Goal: Task Accomplishment & Management: Complete application form

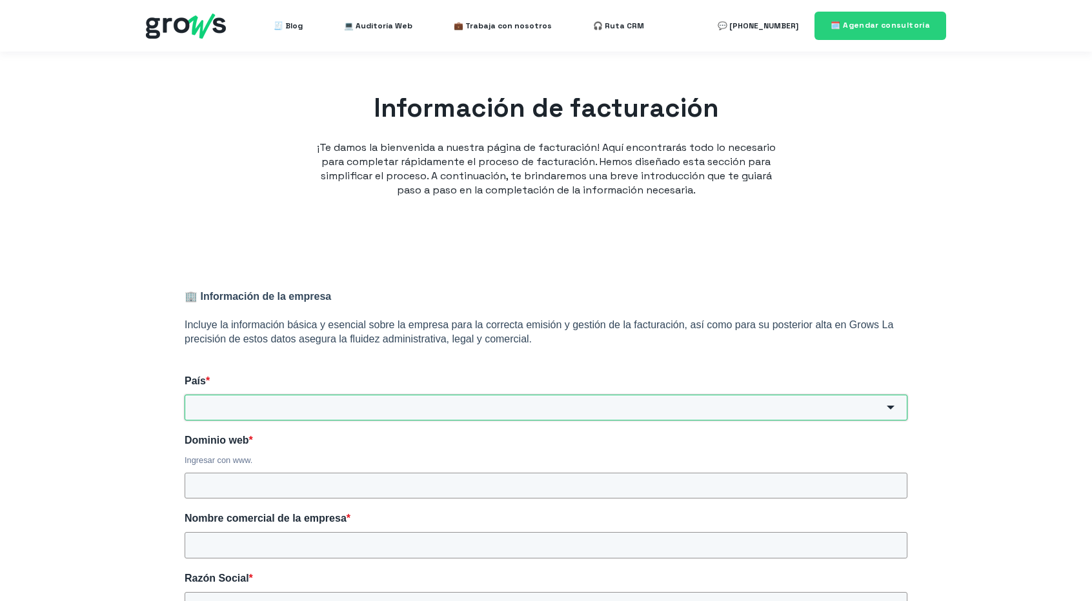
click at [248, 406] on input "País *" at bounding box center [546, 408] width 723 height 26
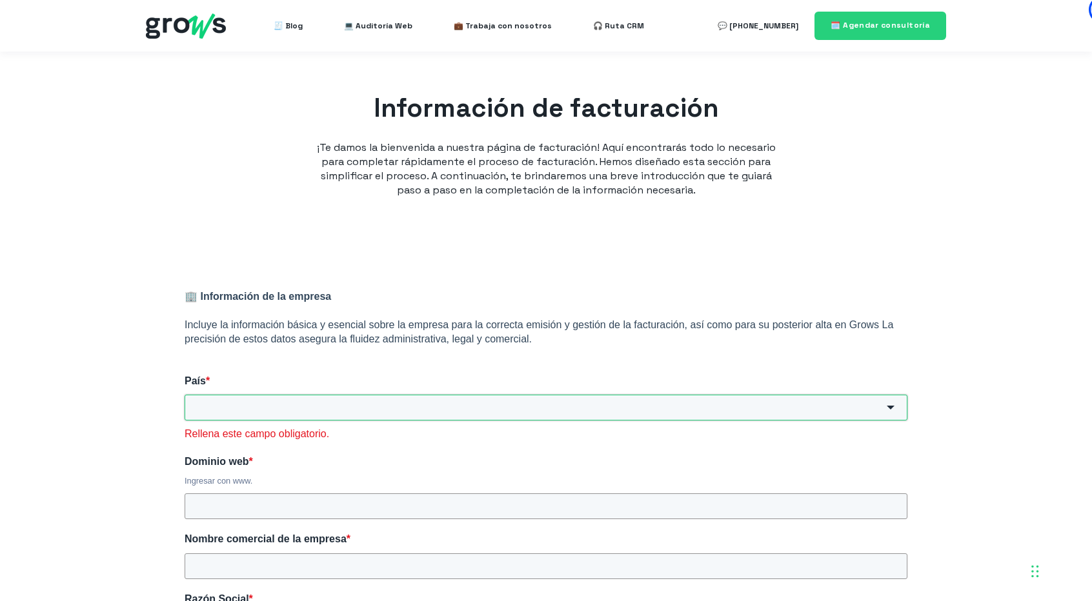
click at [462, 406] on input "País *" at bounding box center [546, 408] width 723 height 26
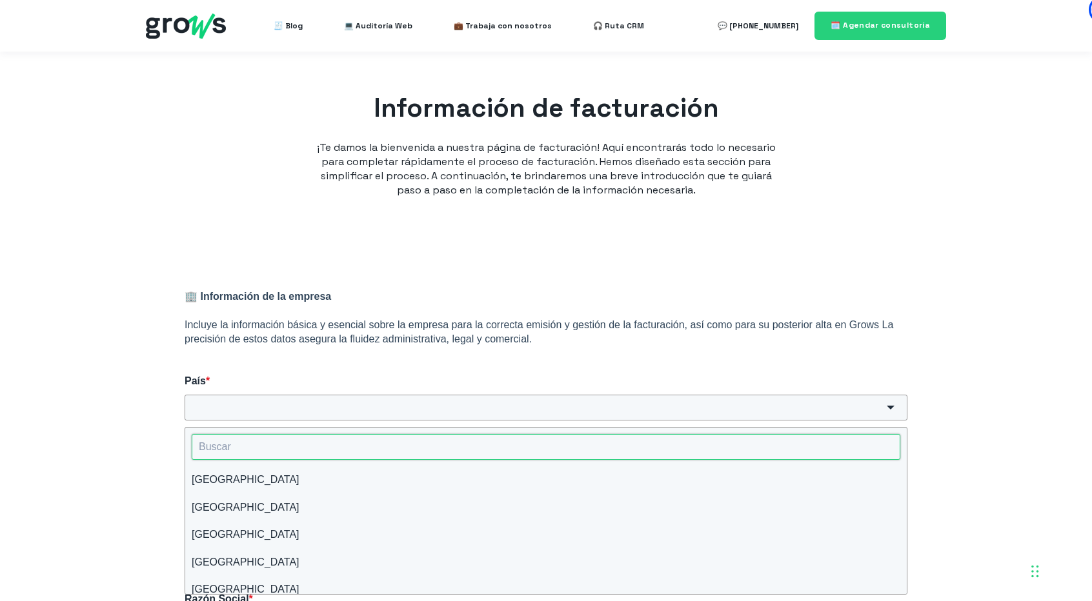
click at [439, 447] on input "HubSpot Form" at bounding box center [546, 447] width 709 height 26
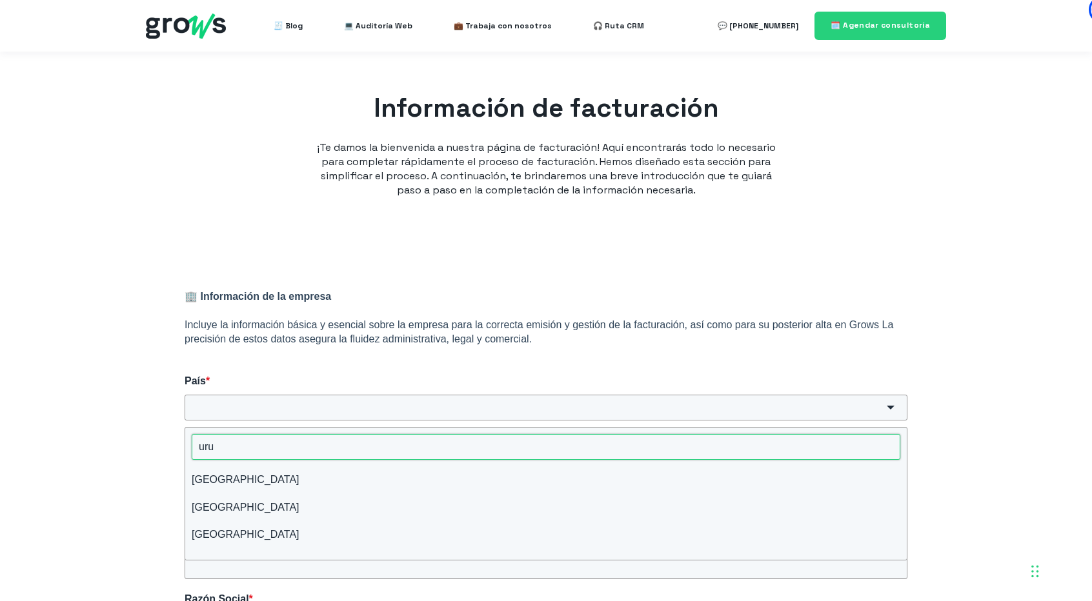
type input "uru"
type input "[GEOGRAPHIC_DATA]"
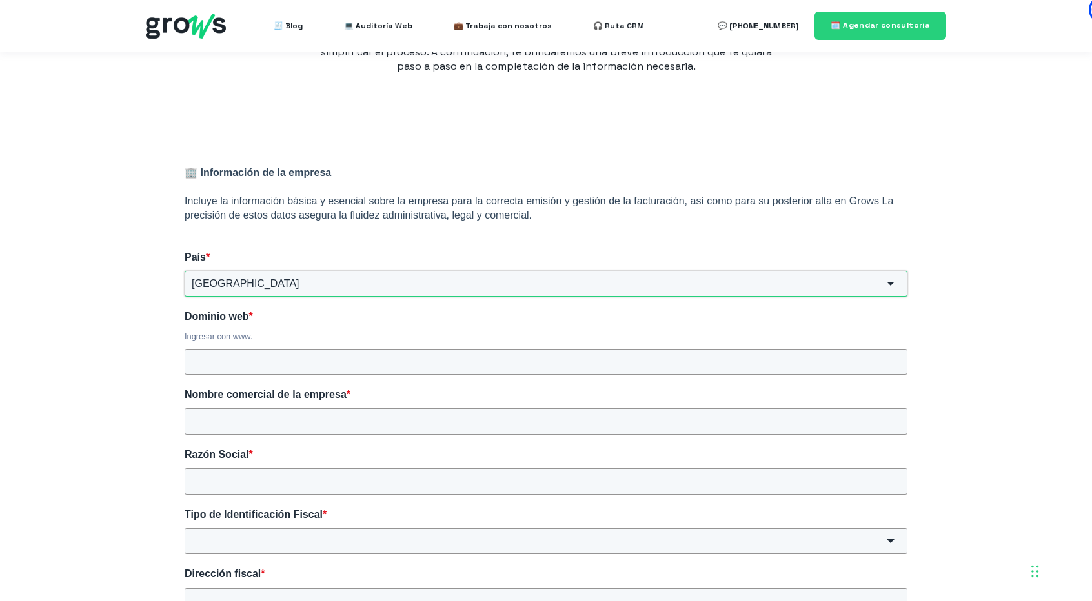
scroll to position [129, 0]
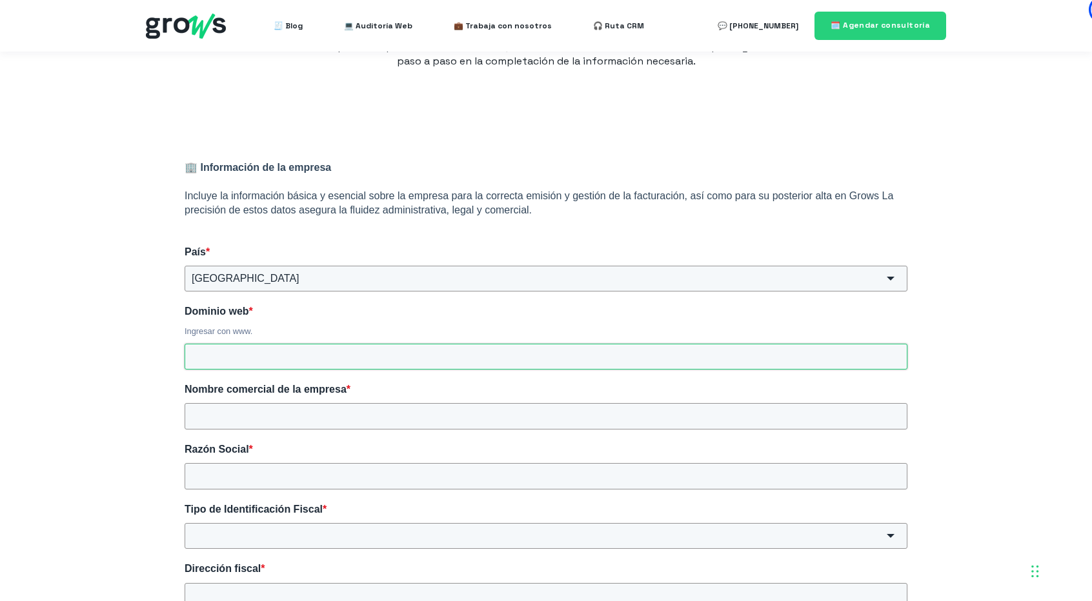
click at [285, 364] on input "Dominio web *" at bounding box center [546, 357] width 723 height 26
type input "[DOMAIN_NAME]"
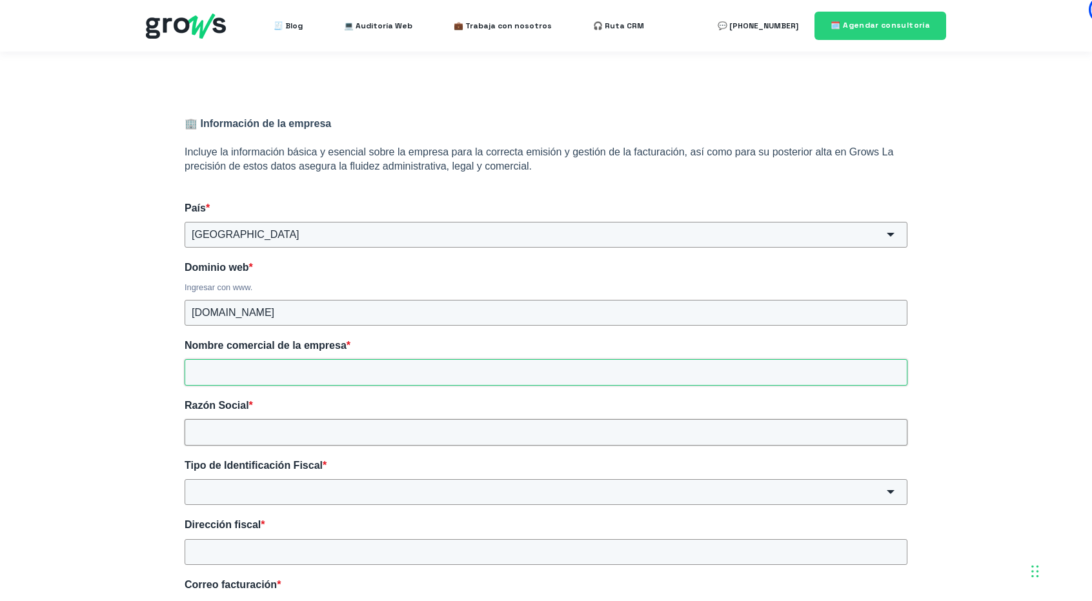
scroll to position [194, 0]
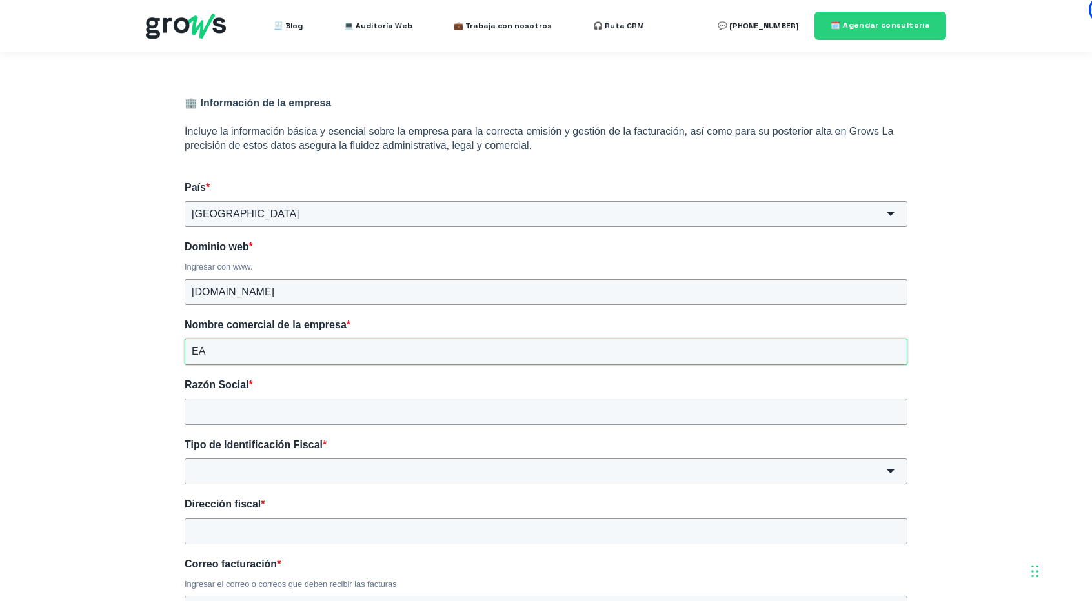
type input "E"
type input "CLEVER FT"
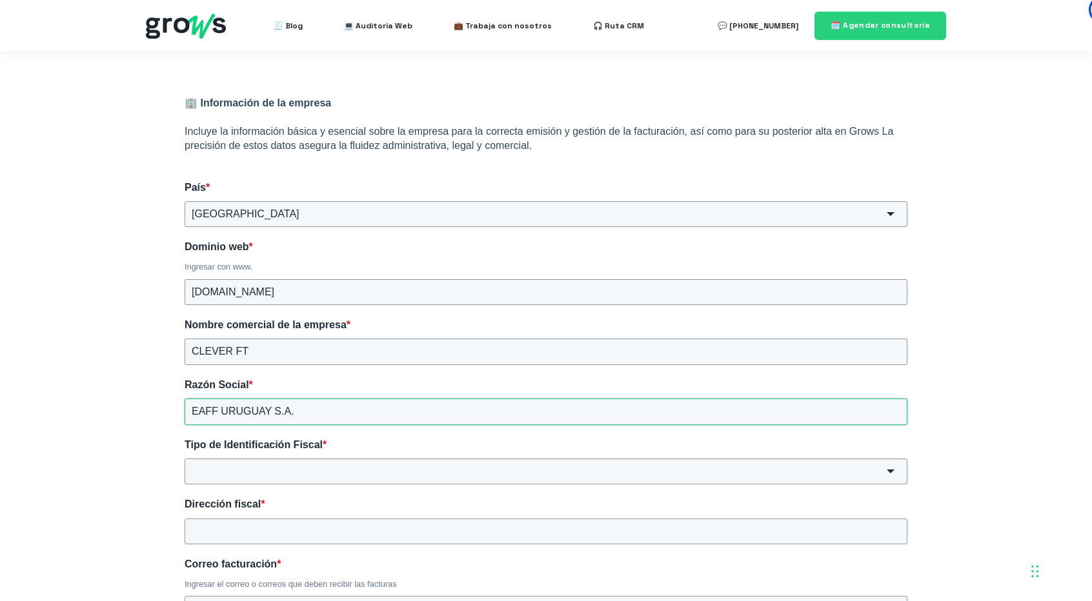
type input "EAFF URUGUAY S.A."
click at [367, 467] on input "Tipo de Identificación Fiscal *" at bounding box center [546, 472] width 723 height 26
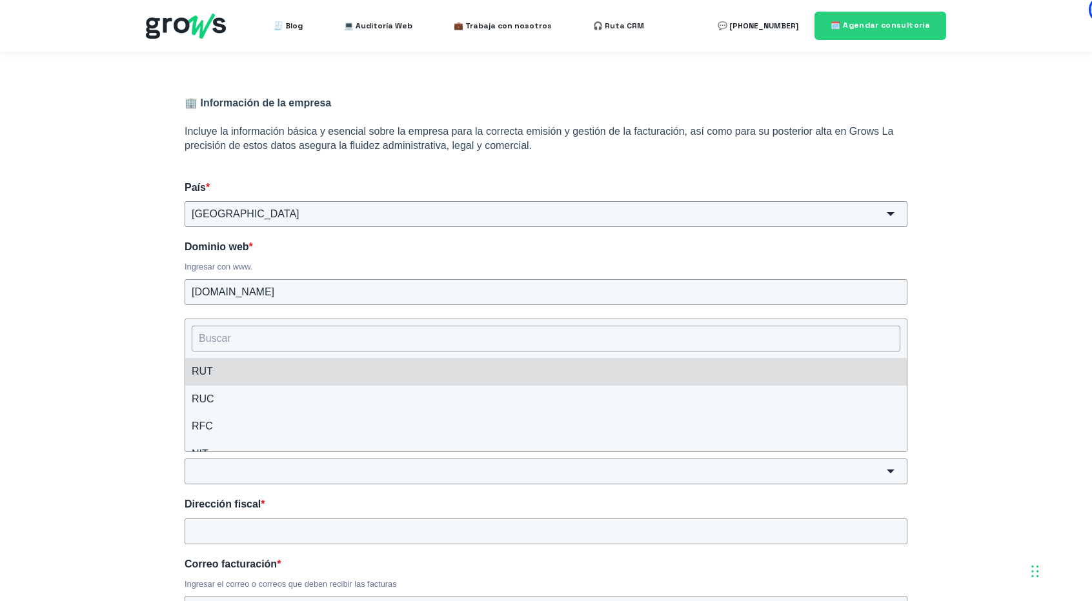
click at [324, 376] on li "RUT" at bounding box center [545, 371] width 721 height 27
type input "RUT"
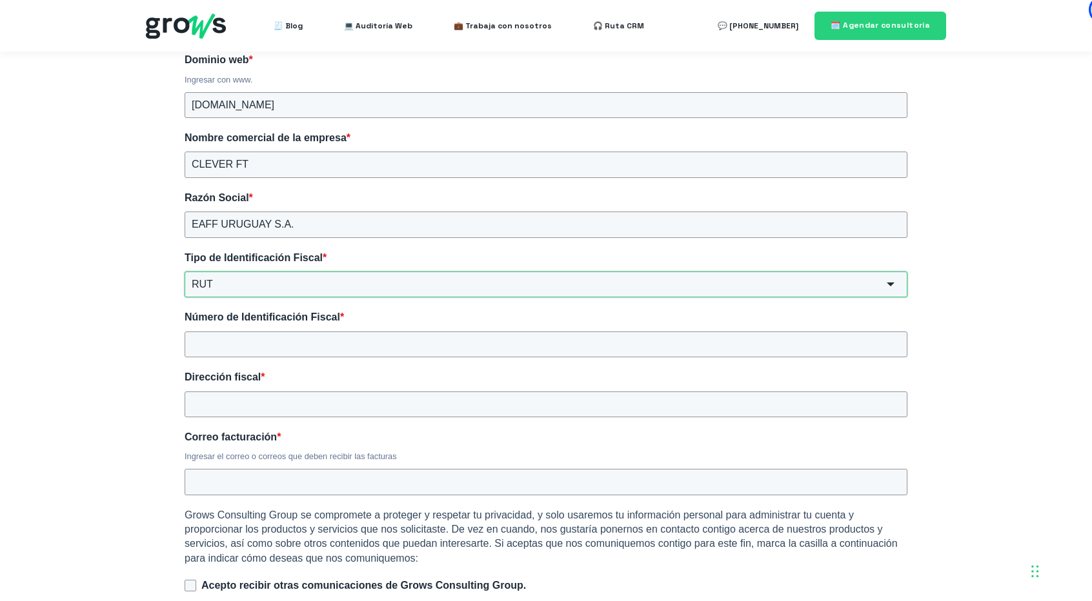
scroll to position [387, 0]
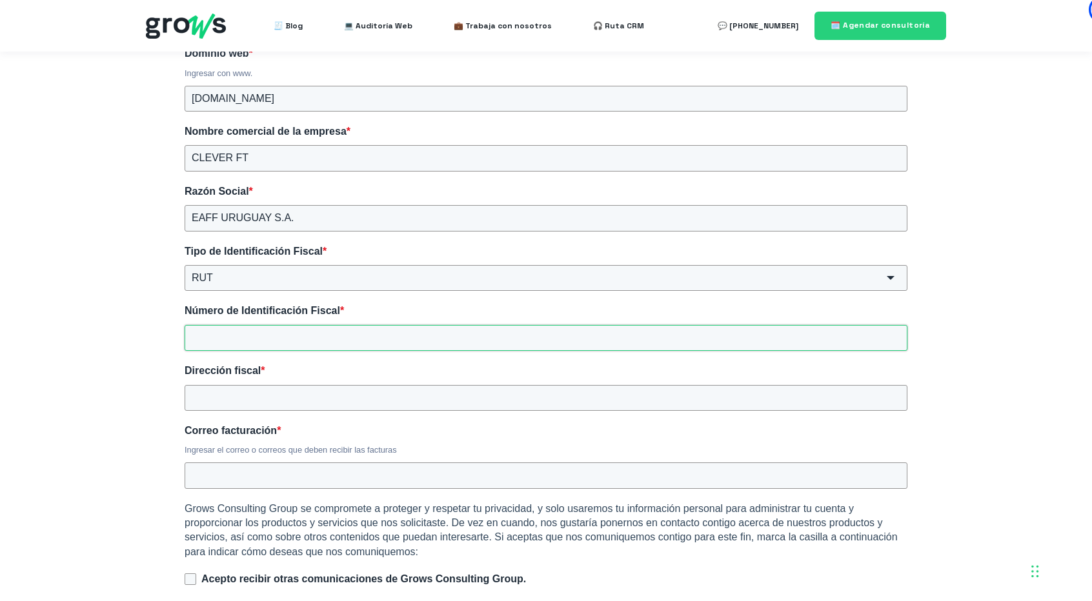
click at [266, 343] on input "Número de Identificación Fiscal *" at bounding box center [546, 338] width 723 height 26
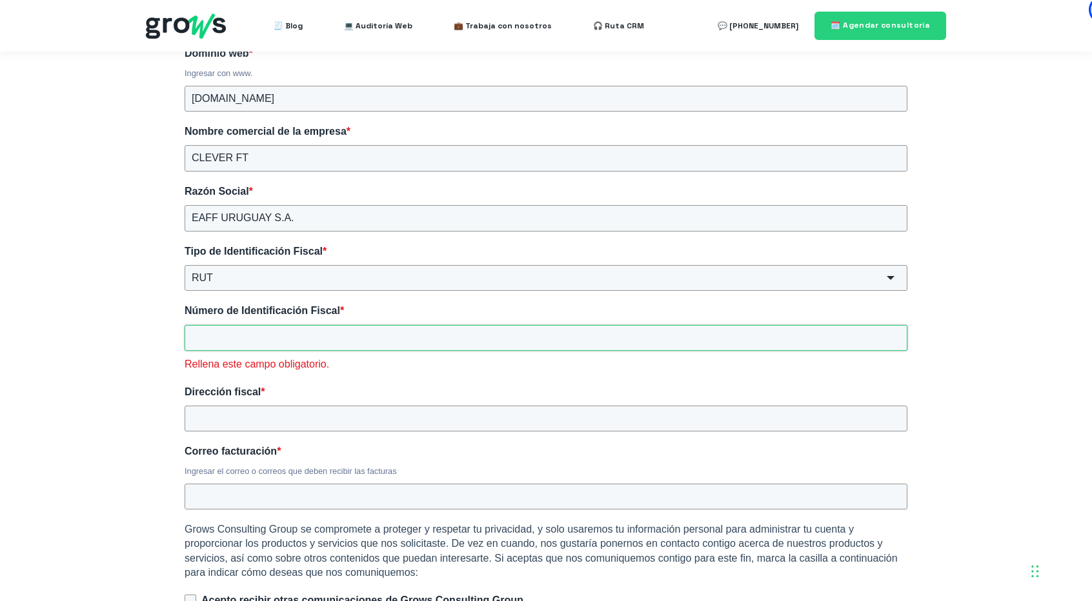
paste input "21 712480 0014"
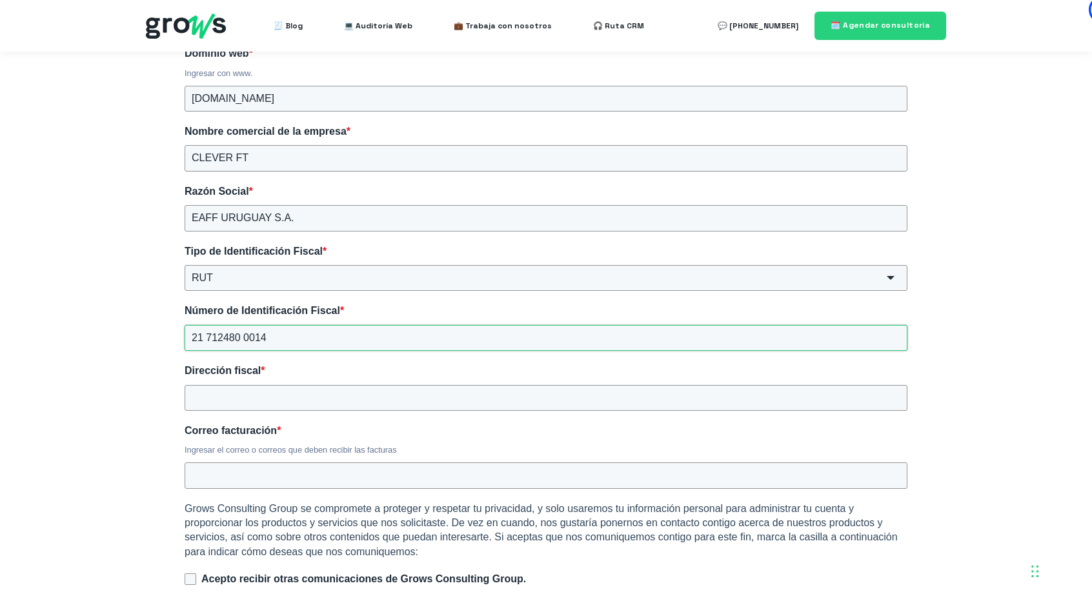
type input "21 712480 0014"
type input "san [PERSON_NAME] 871, oficina 107, (11.100), [GEOGRAPHIC_DATA]"
click at [472, 466] on input "Correo facturación *" at bounding box center [546, 476] width 723 height 26
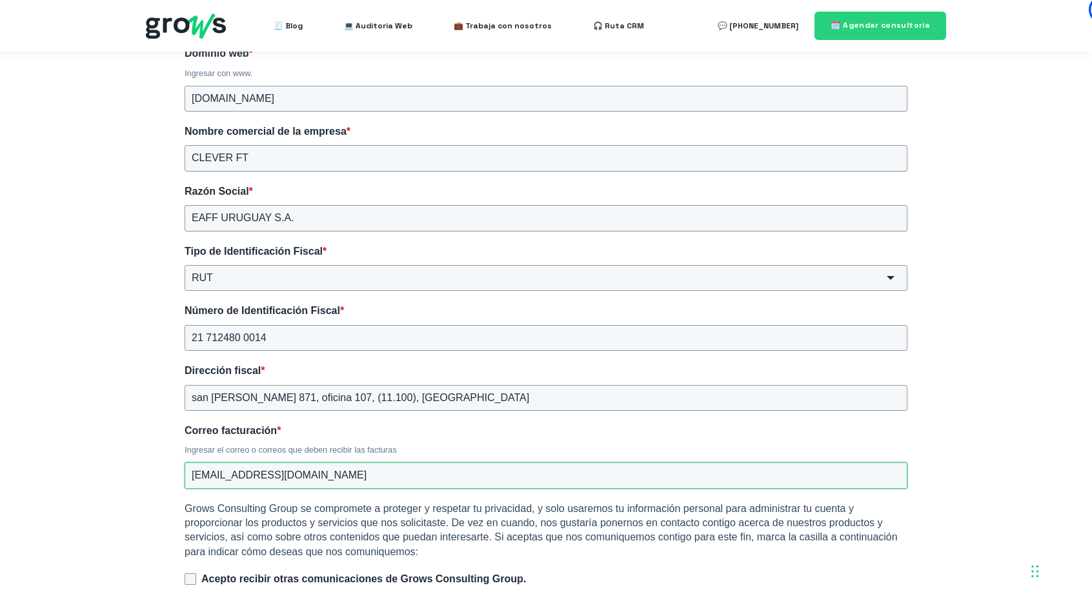
type input "[EMAIL_ADDRESS][DOMAIN_NAME]"
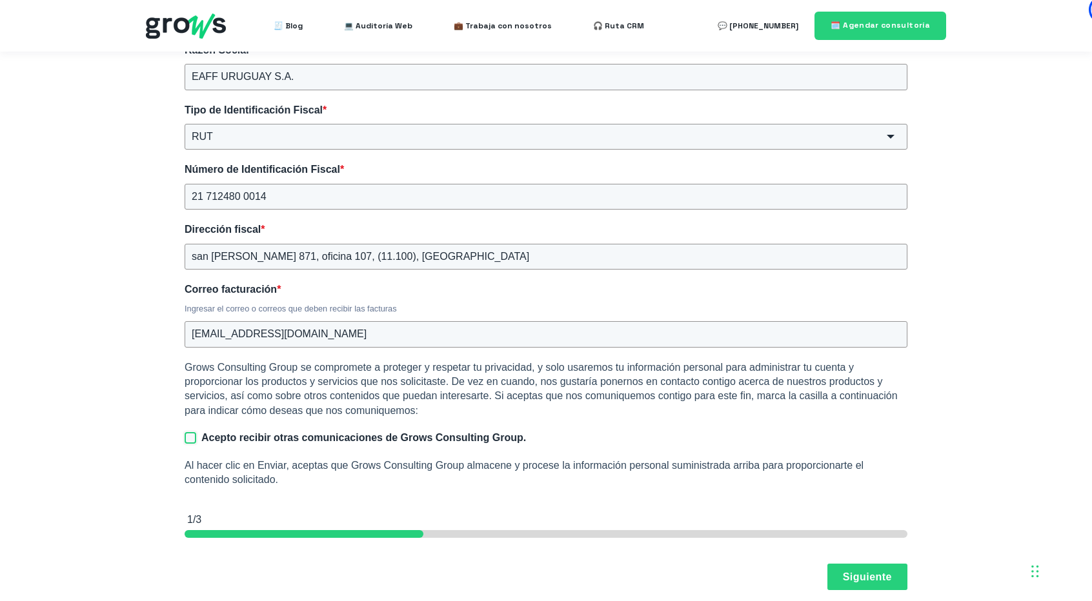
scroll to position [645, 0]
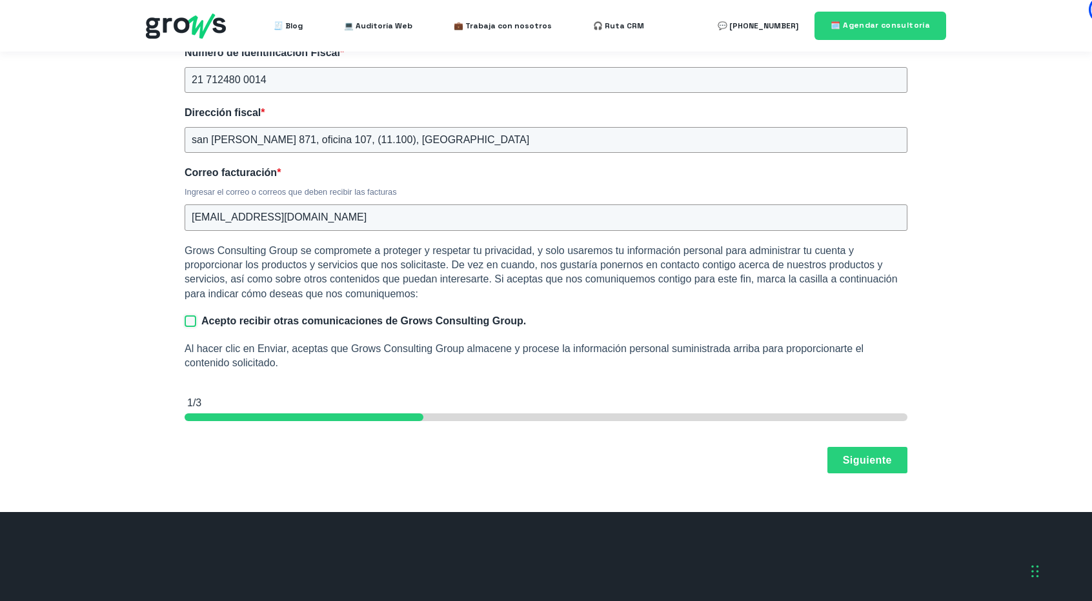
click at [192, 318] on input "Acepto recibir otras comunicaciones de Grows Consulting Group." at bounding box center [191, 322] width 12 height 12
checkbox input "true"
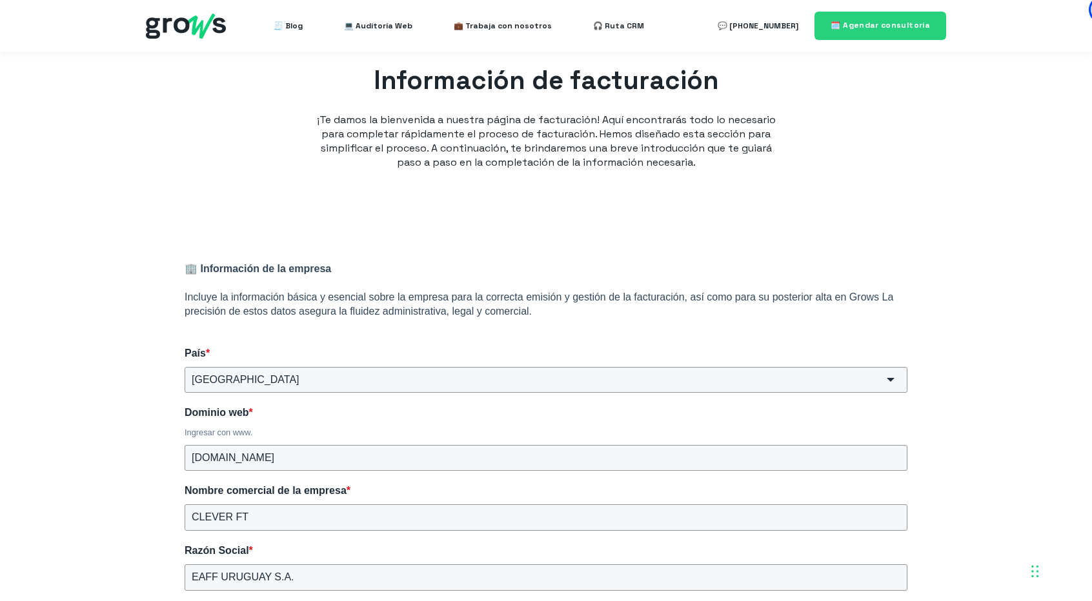
scroll to position [0, 0]
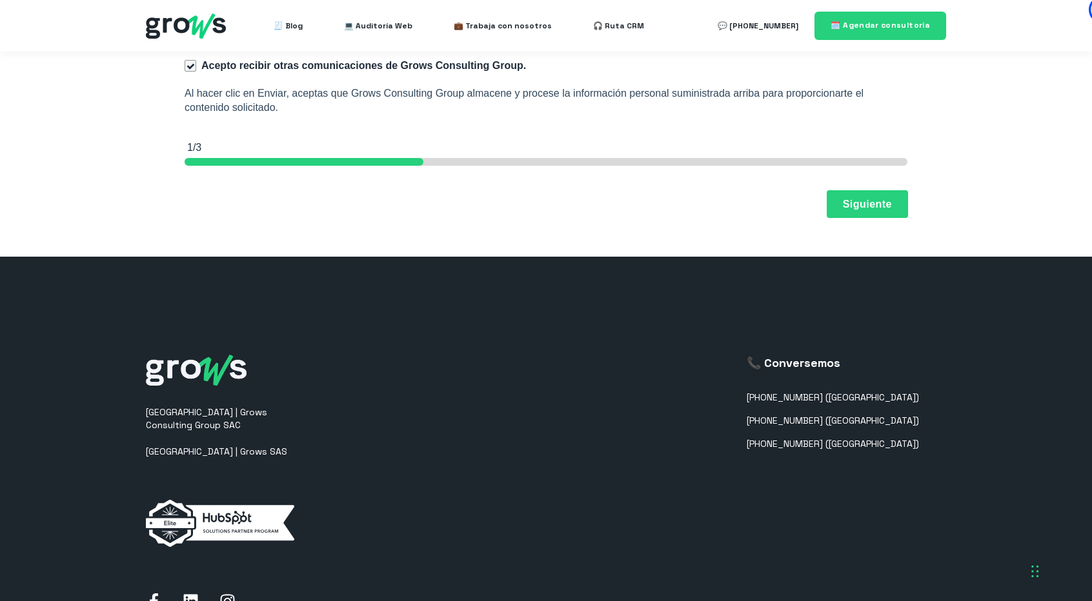
click at [861, 201] on button "Siguiente" at bounding box center [867, 204] width 80 height 27
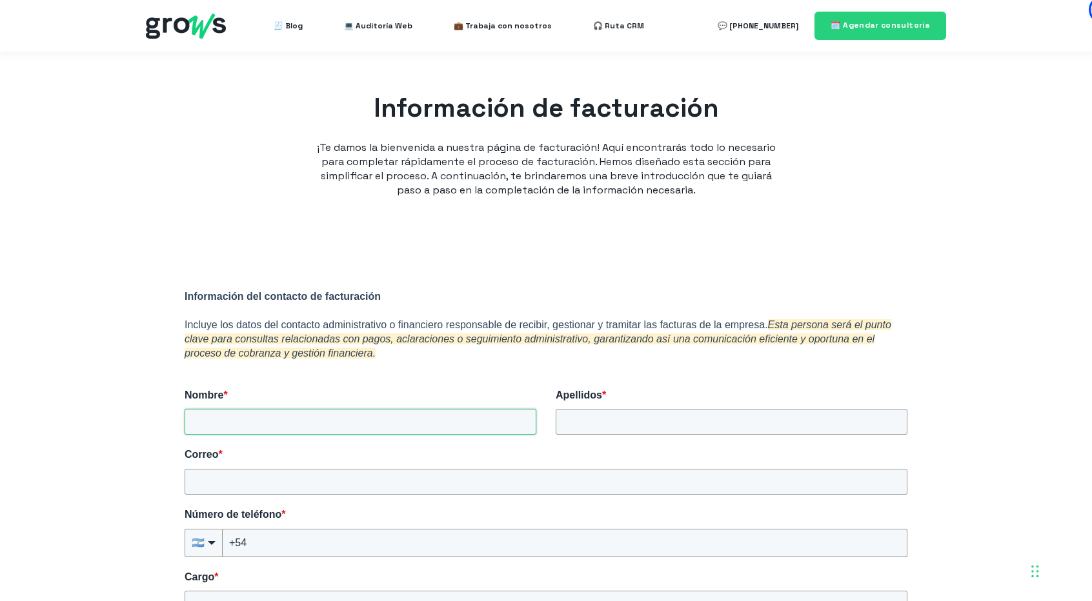
click at [337, 409] on input "Nombre *" at bounding box center [361, 422] width 352 height 26
type input "a"
type input "[PERSON_NAME]"
type input "TESTA"
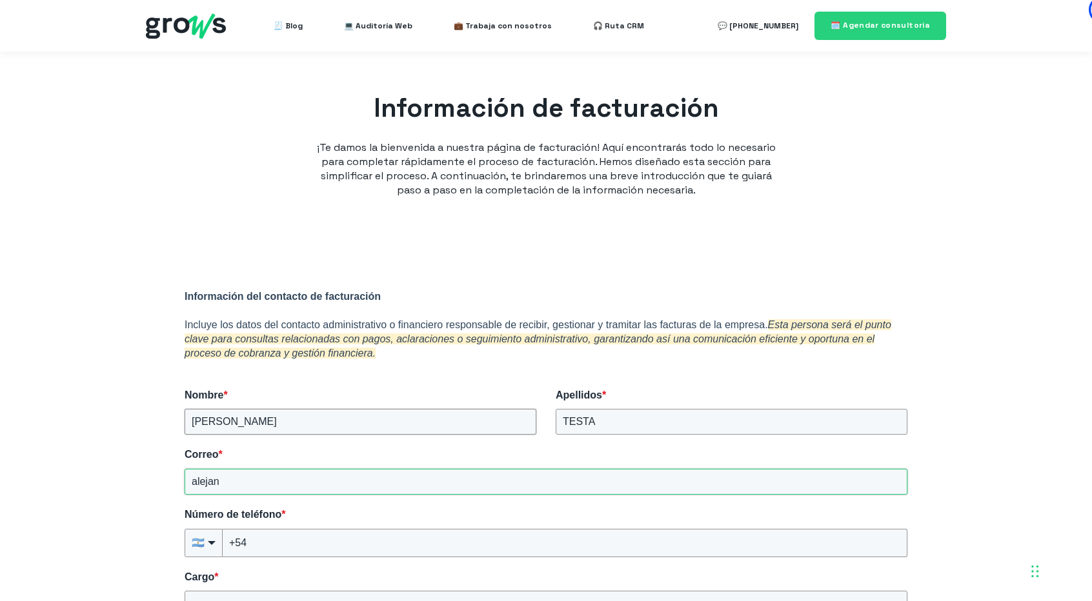
type input "[PERSON_NAME][EMAIL_ADDRESS][DOMAIN_NAME]"
click at [318, 550] on input "+54" at bounding box center [565, 543] width 685 height 28
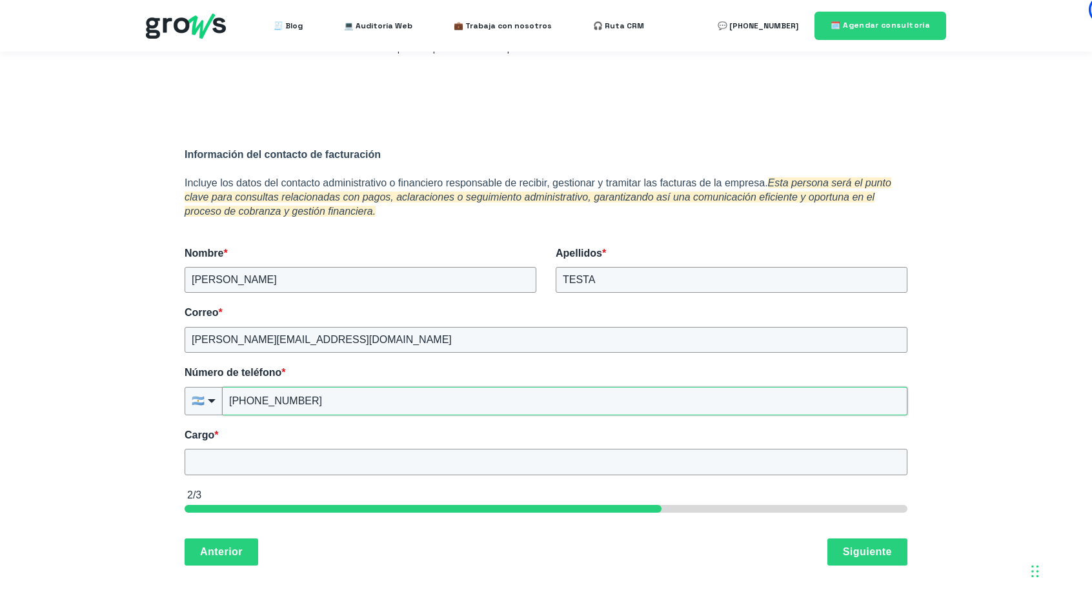
scroll to position [194, 0]
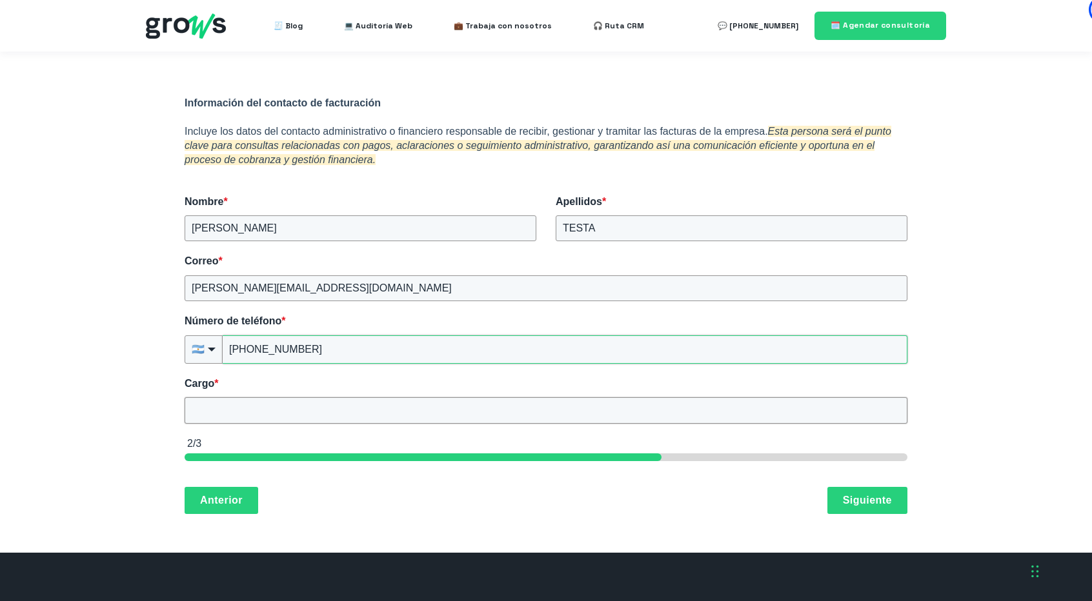
type input "[PHONE_NUMBER]"
click at [276, 413] on input "Cargo *" at bounding box center [546, 410] width 723 height 26
type input "CFO"
click at [838, 492] on button "Siguiente" at bounding box center [867, 500] width 80 height 27
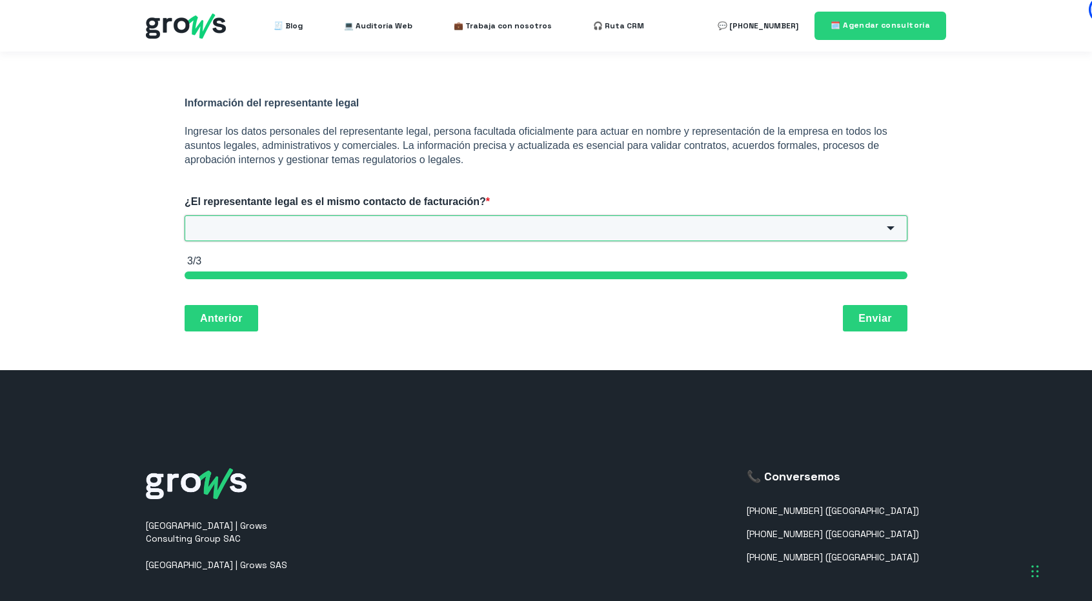
click at [314, 236] on input "¿El representante legal es el mismo contacto de facturación? *" at bounding box center [546, 229] width 723 height 26
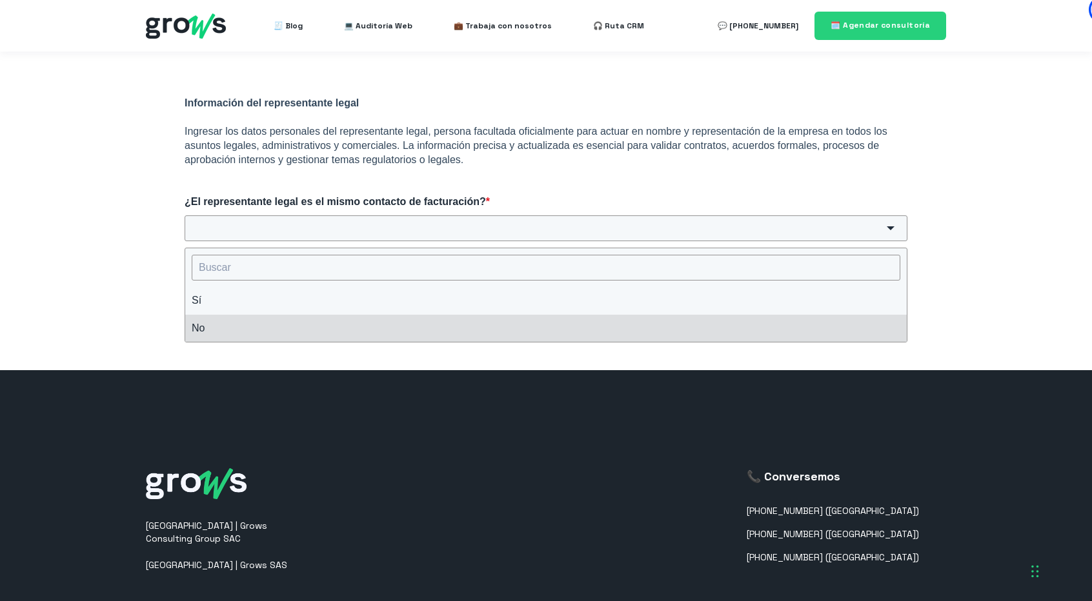
click at [281, 322] on li "No" at bounding box center [545, 328] width 721 height 27
type input "No"
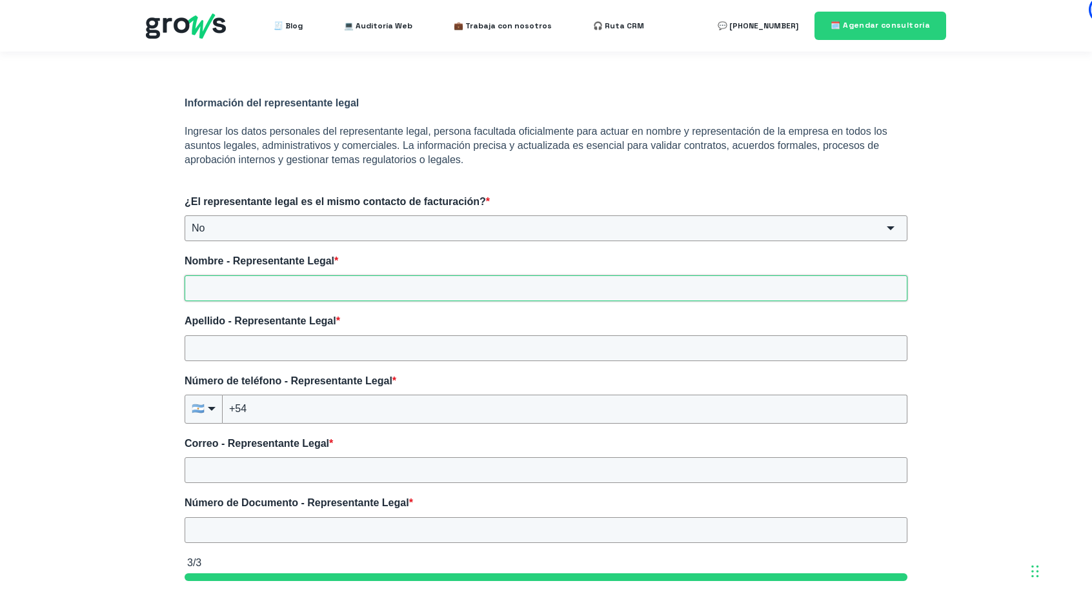
click at [279, 292] on input "Nombre - Representante Legal *" at bounding box center [546, 289] width 723 height 26
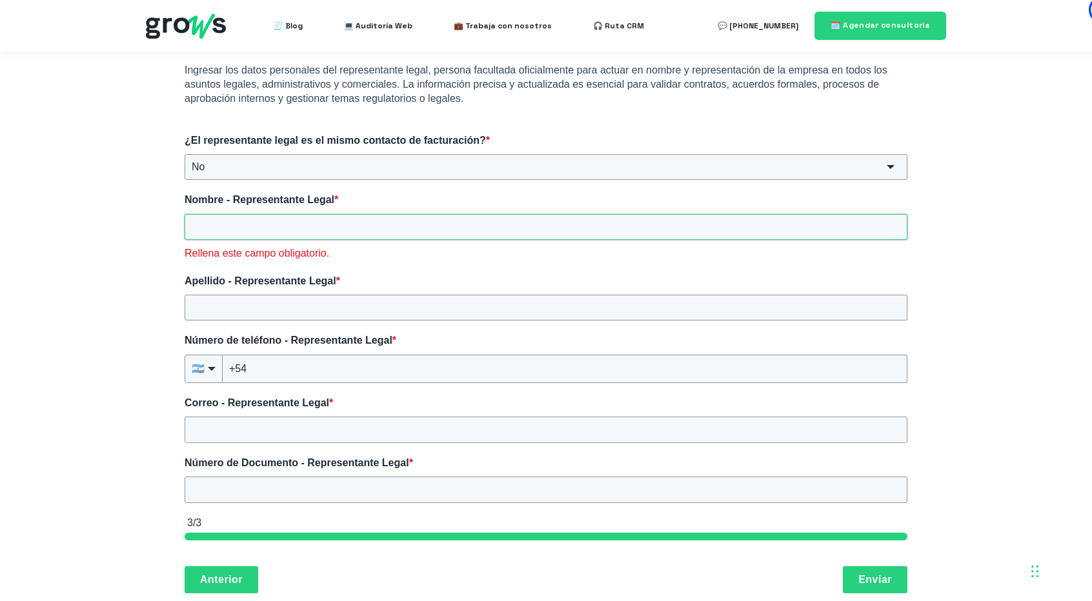
scroll to position [258, 0]
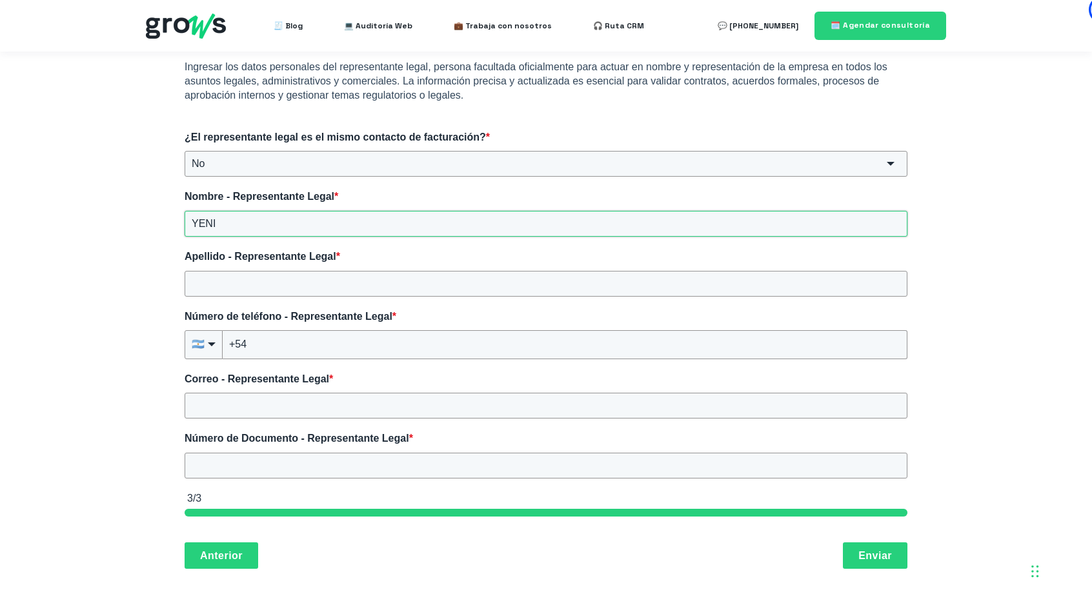
type input "YENI"
type input "I"
paste input "[PERSON_NAME] [PERSON_NAME]"
type input "[PERSON_NAME] [PERSON_NAME]"
click at [231, 217] on input "YENI" at bounding box center [546, 224] width 723 height 26
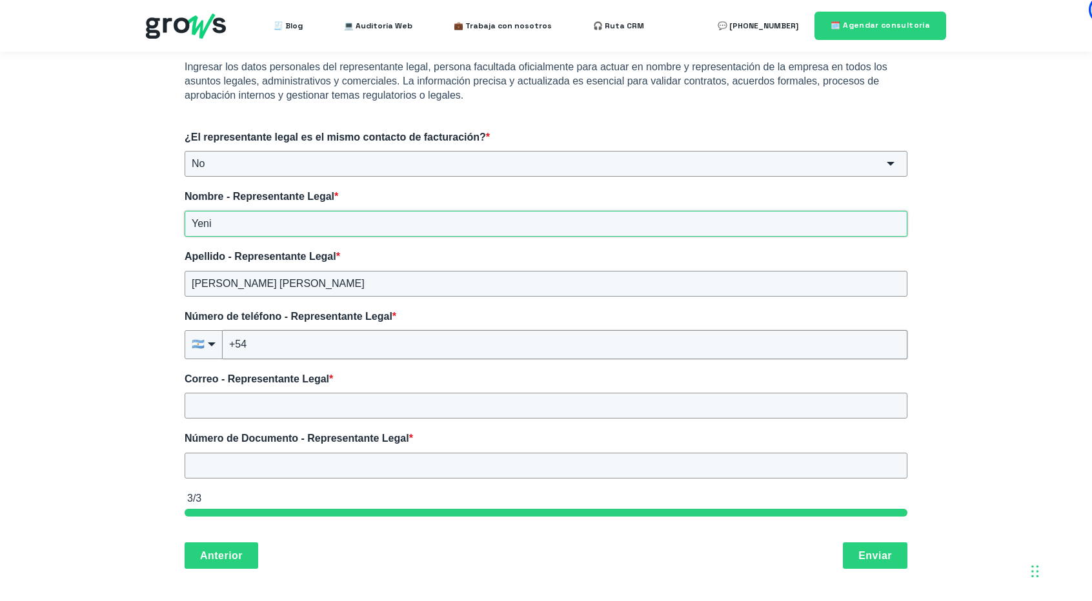
type input "Yeni"
click at [305, 354] on input "+54" at bounding box center [565, 344] width 685 height 28
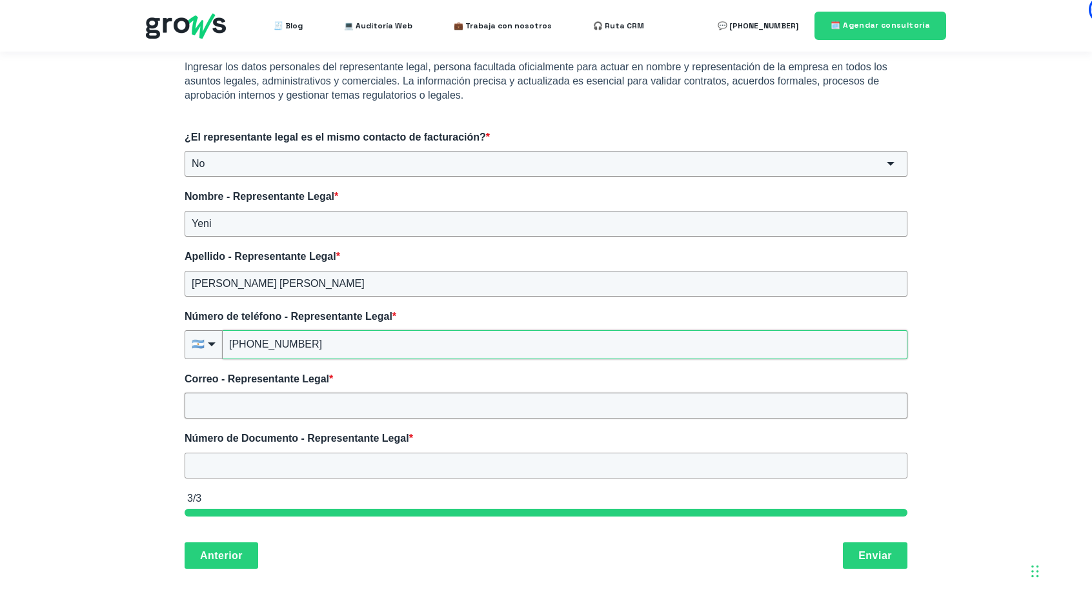
type input "[PHONE_NUMBER]"
click at [286, 412] on input "Correo - Representante Legal *" at bounding box center [546, 406] width 723 height 26
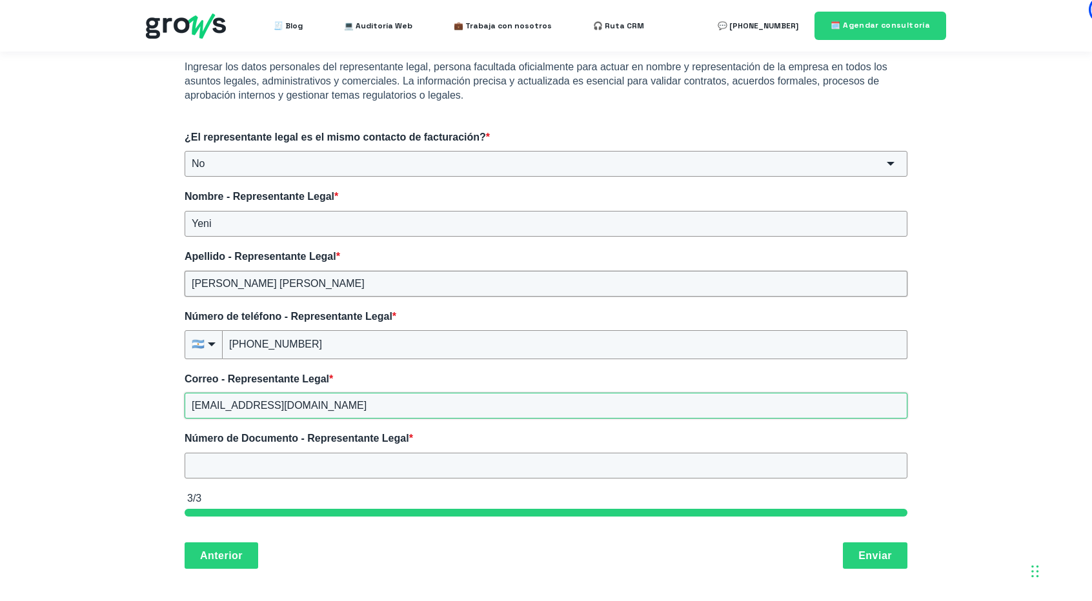
type input "[EMAIL_ADDRESS][DOMAIN_NAME]"
paste input "[PERSON_NAME] [PERSON_NAME]"
type input "I"
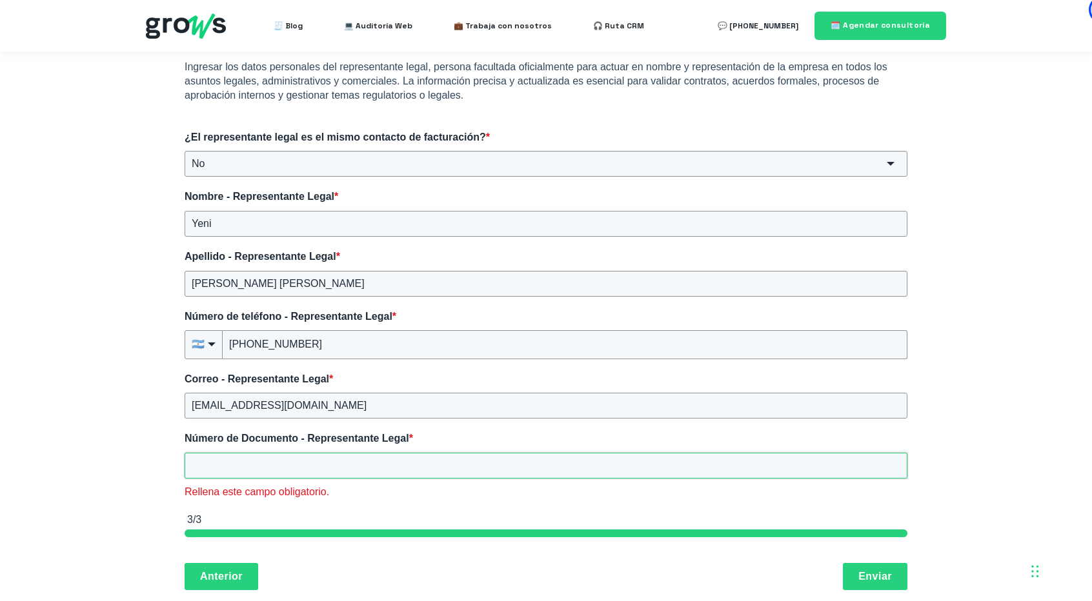
paste input "1.812.189 - 8"
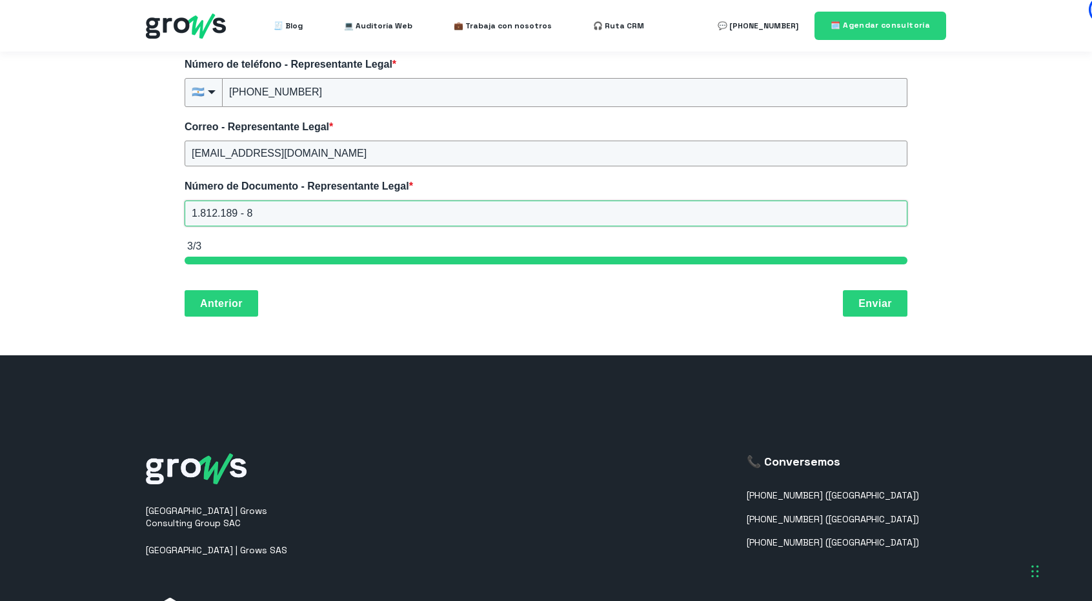
scroll to position [452, 0]
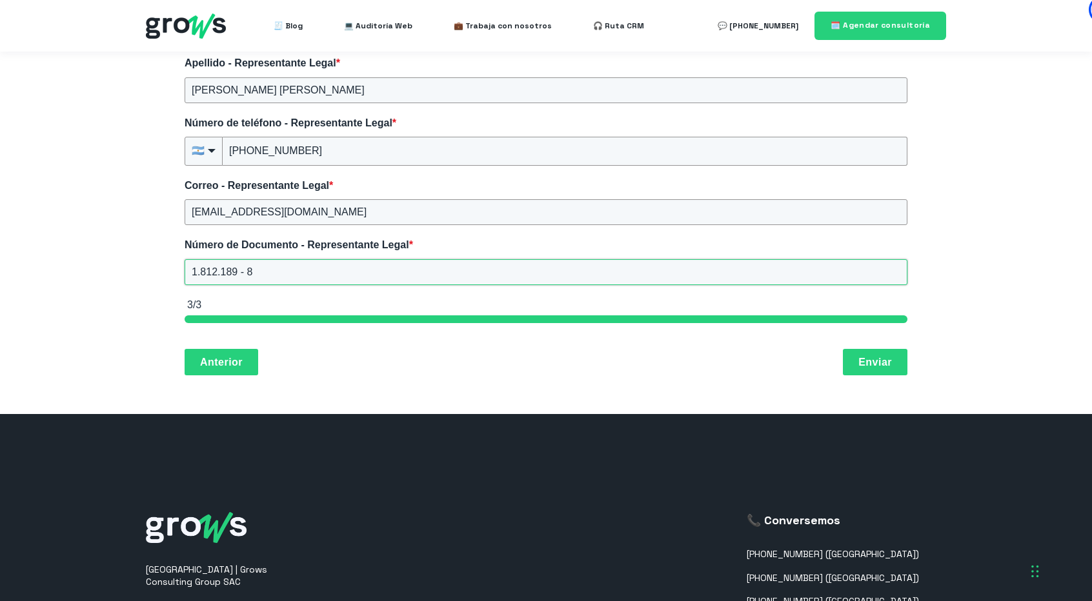
type input "1.812.189 - 8"
drag, startPoint x: 896, startPoint y: 354, endPoint x: 887, endPoint y: 355, distance: 9.8
click at [887, 355] on button "Enviar" at bounding box center [875, 361] width 65 height 27
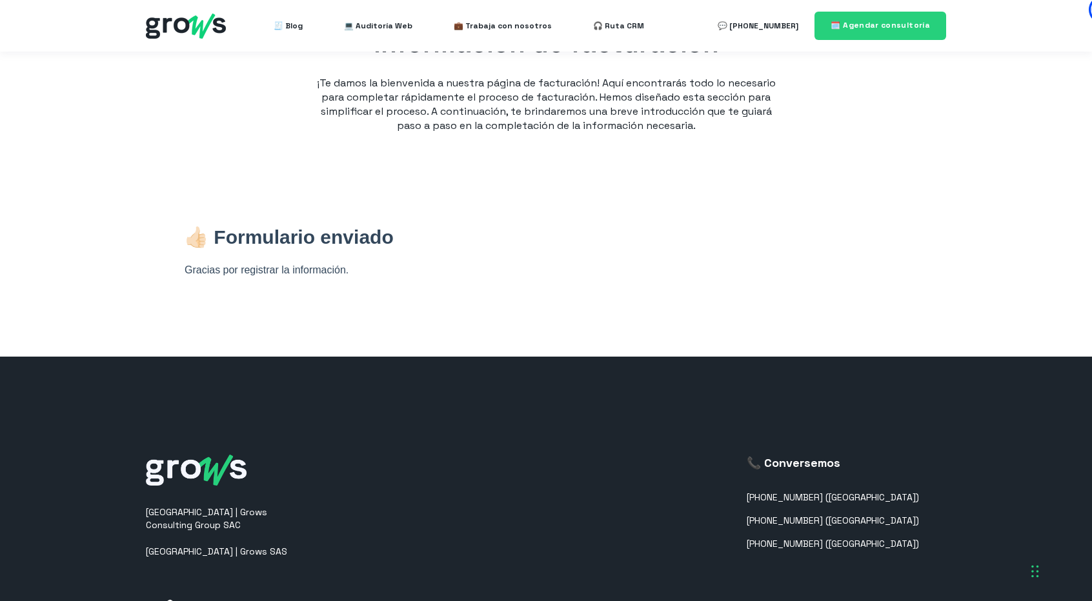
scroll to position [0, 0]
